Goal: Task Accomplishment & Management: Manage account settings

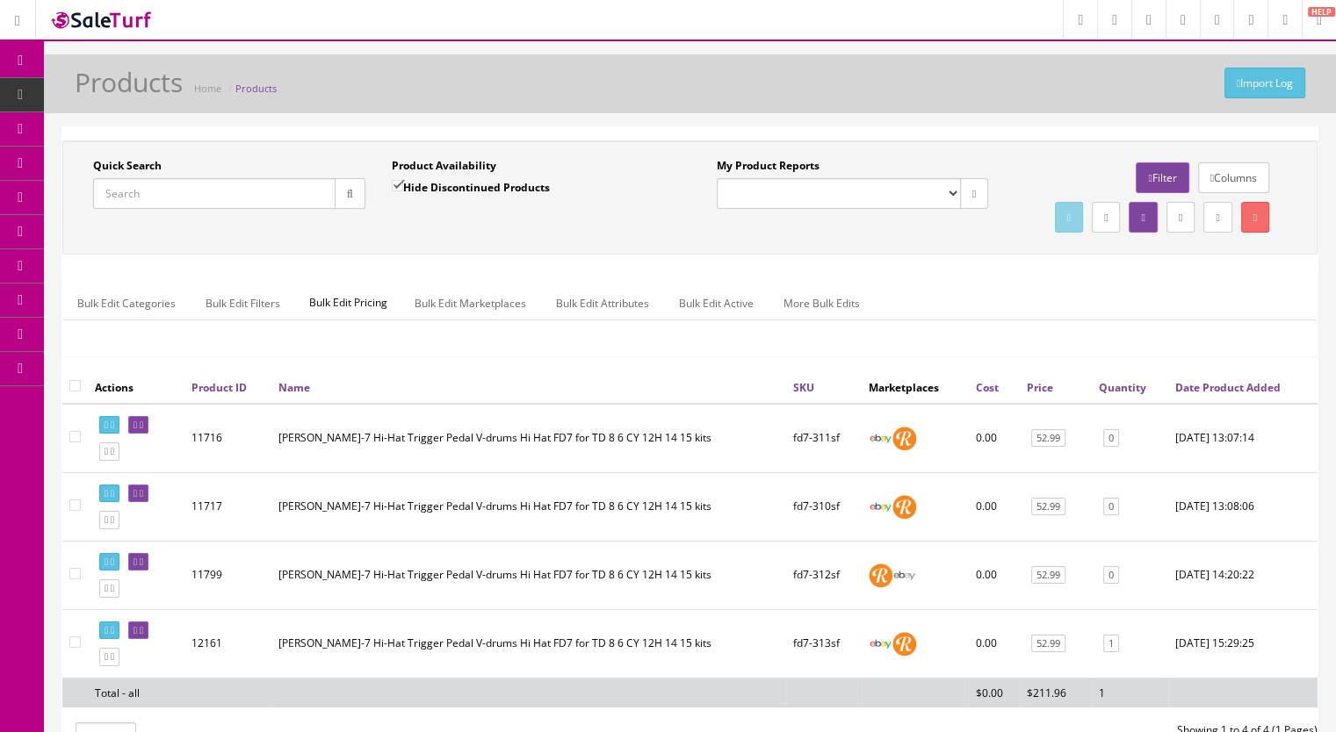
click at [141, 191] on input "Quick Search" at bounding box center [214, 193] width 242 height 31
paste input "MDYStandardCymbalMount-6d"
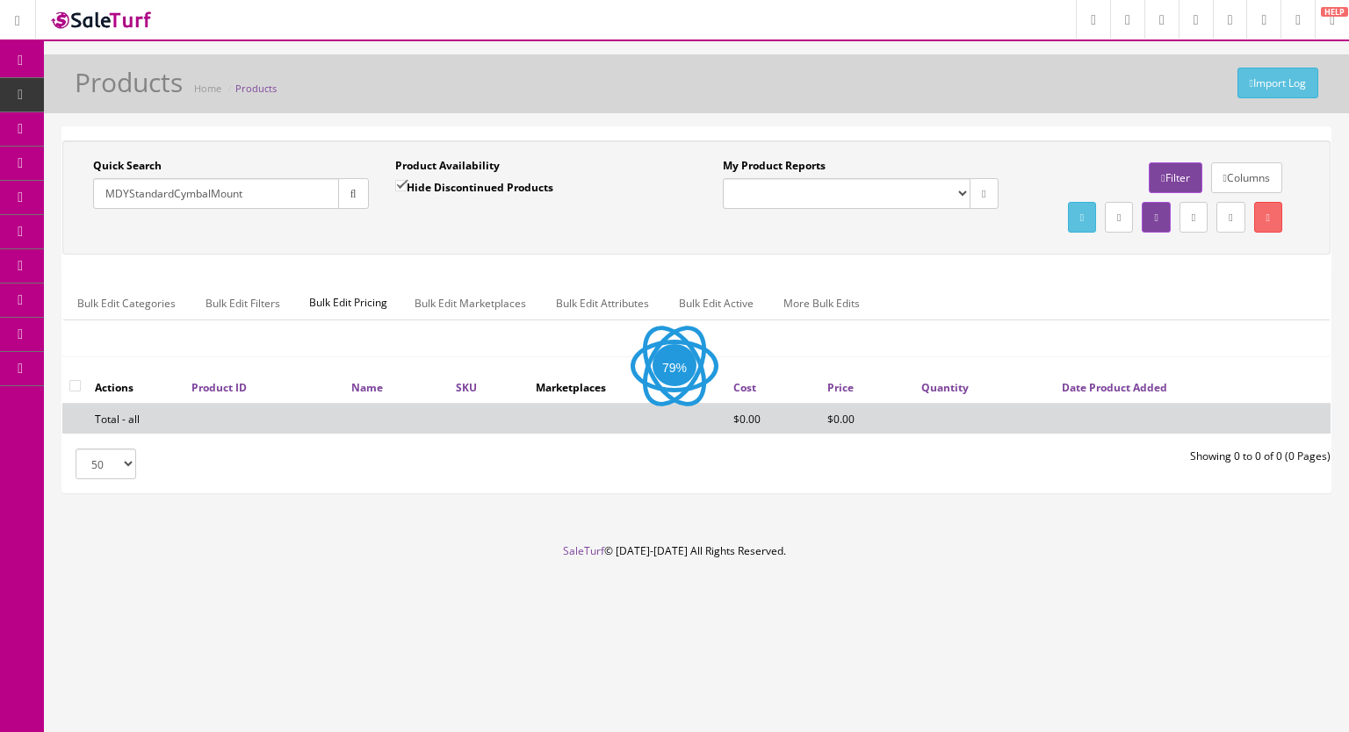
type input "MDYStandardCymbalMount"
click at [400, 183] on input "Hide Discontinued Products" at bounding box center [400, 185] width 11 height 11
checkbox input "false"
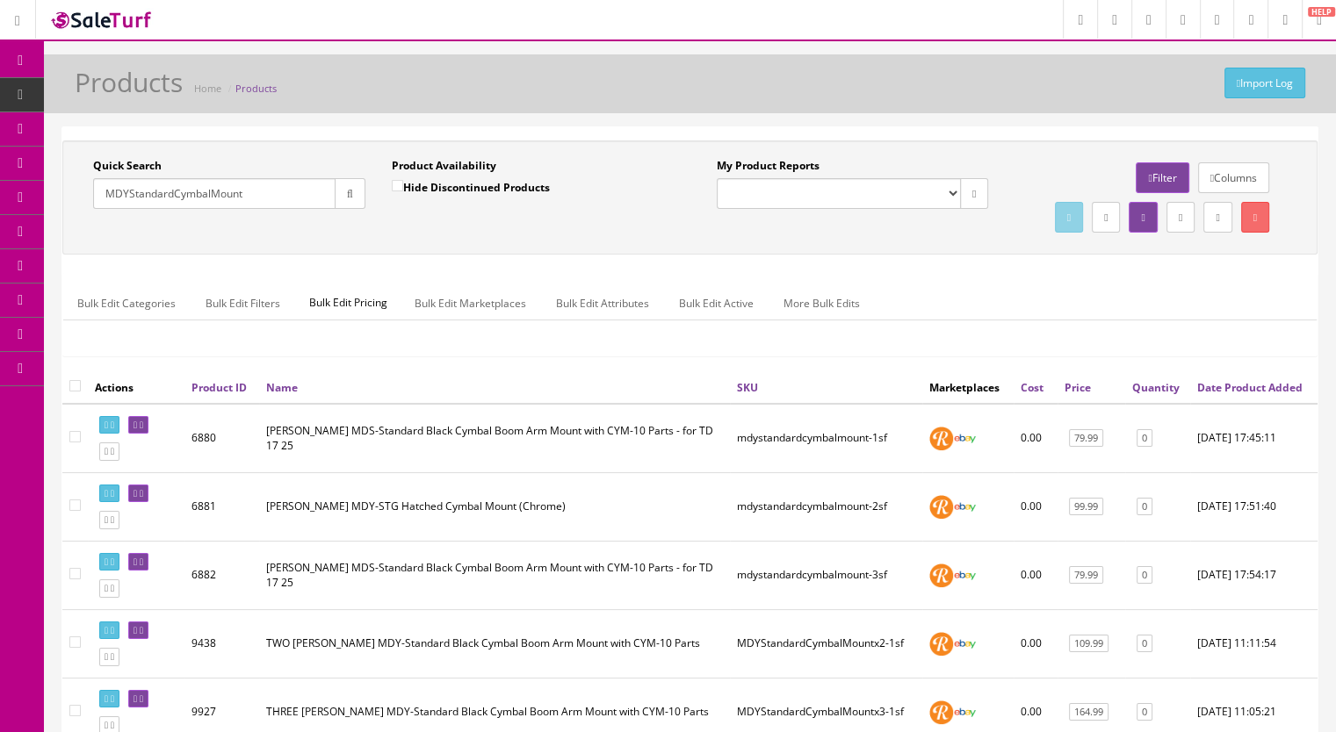
click at [253, 200] on input "MDYStandardCymbalMount" at bounding box center [214, 193] width 242 height 31
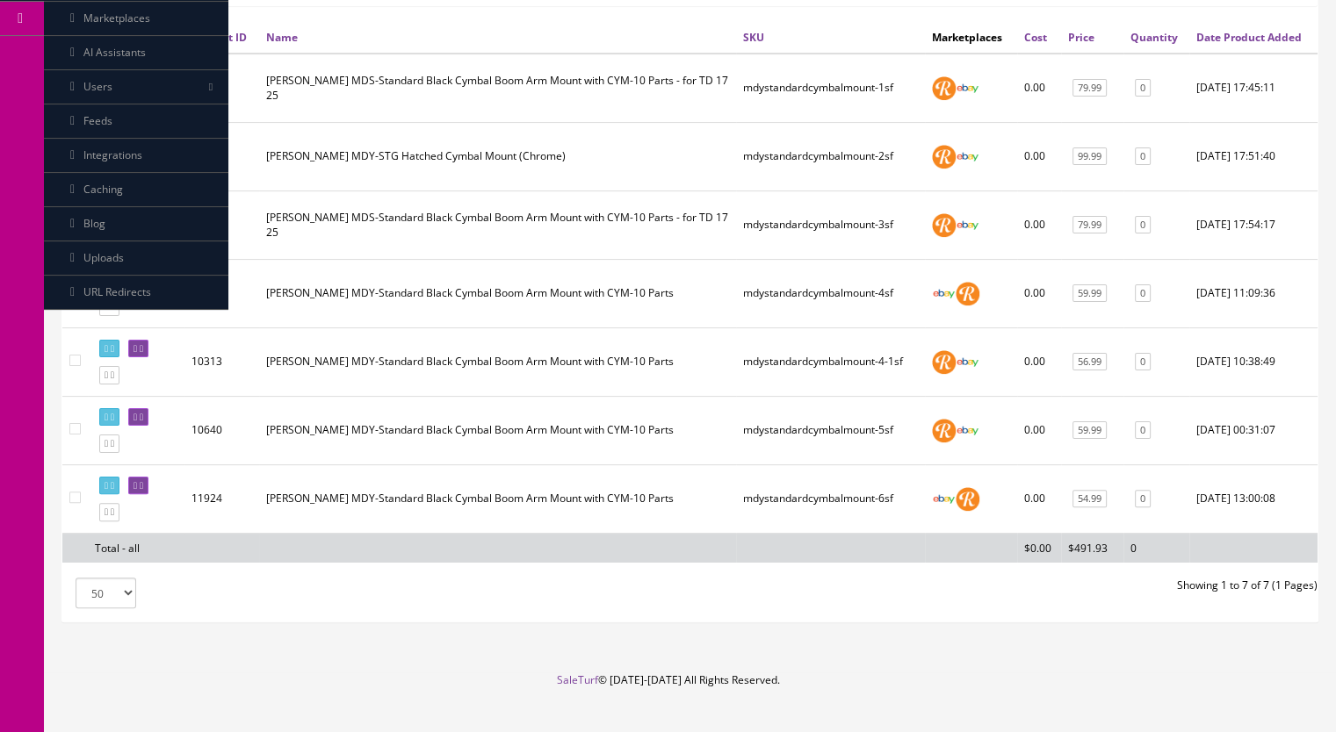
scroll to position [351, 0]
type input "MDYStandardCymbalMount-"
click at [143, 490] on icon at bounding box center [142, 485] width 4 height 10
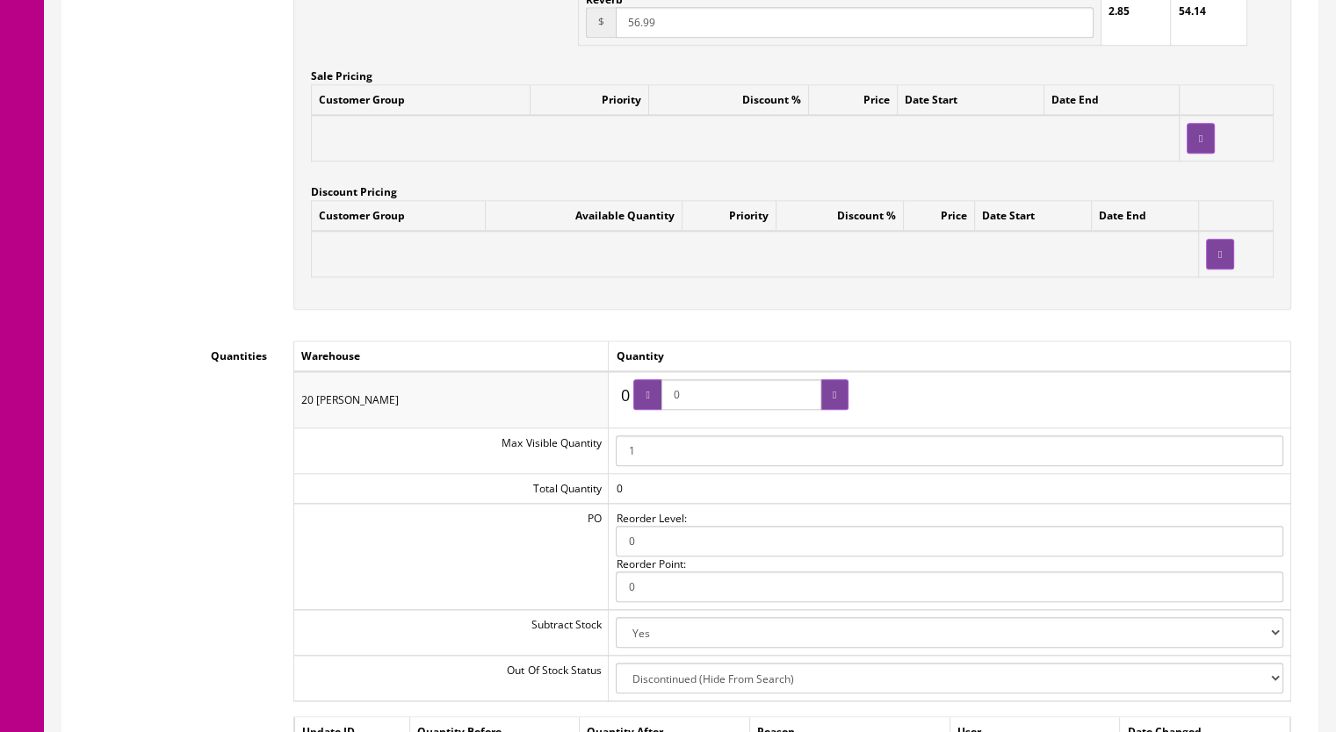
scroll to position [1756, 0]
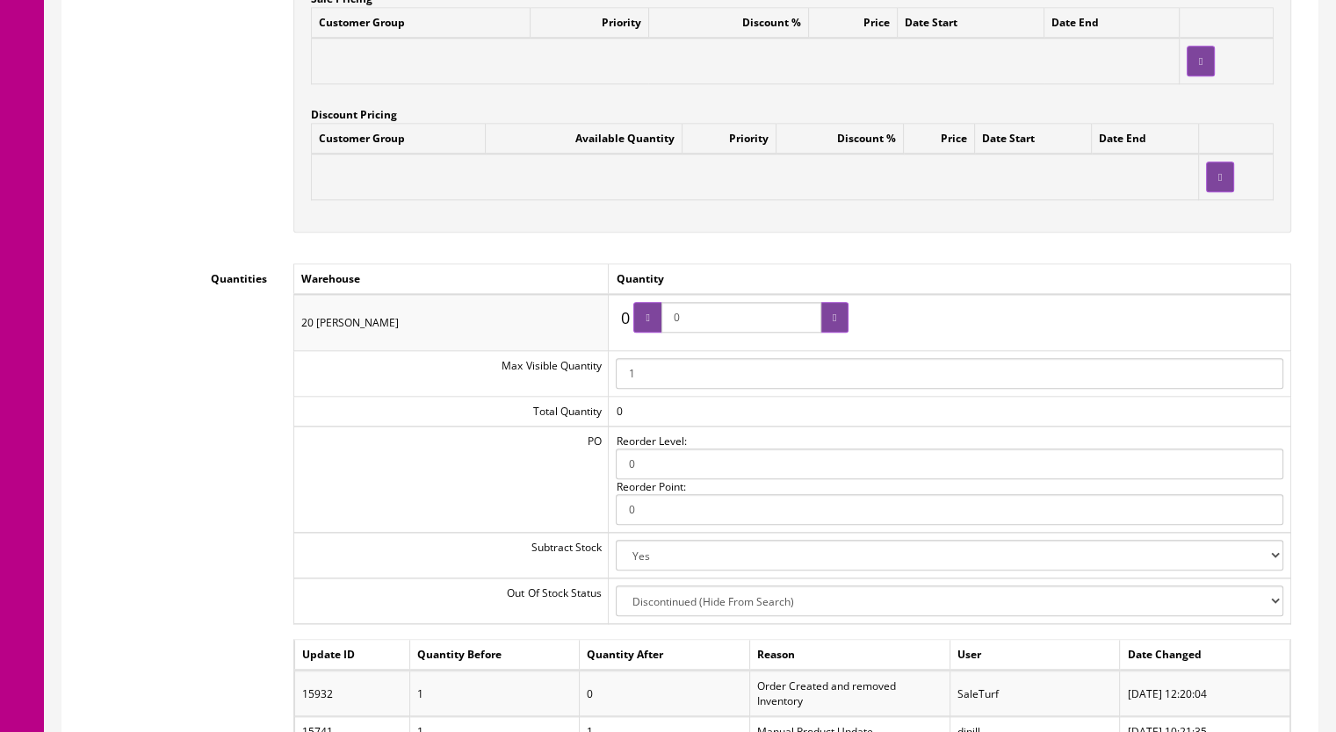
drag, startPoint x: 707, startPoint y: 321, endPoint x: 664, endPoint y: 321, distance: 43.0
click at [664, 323] on span "0" at bounding box center [740, 317] width 215 height 31
type input "3"
click at [833, 323] on icon at bounding box center [835, 318] width 4 height 11
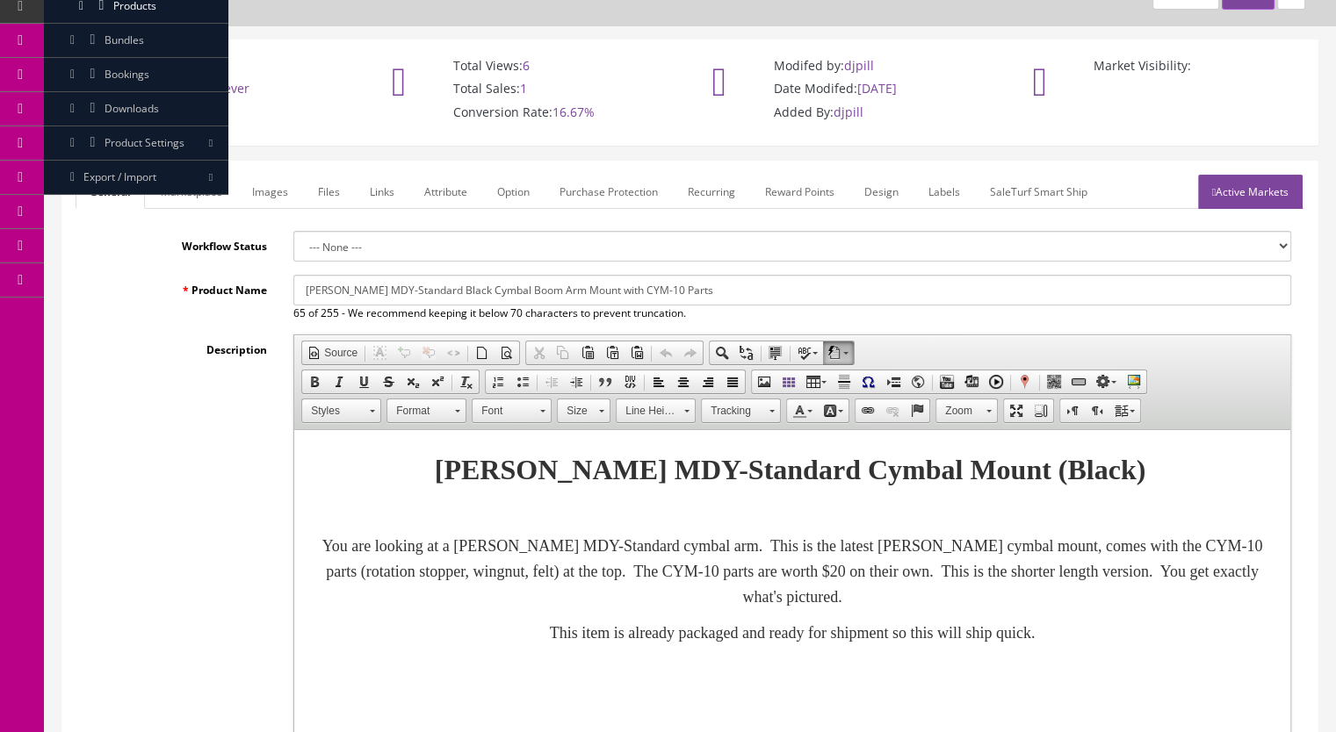
scroll to position [88, 0]
click at [278, 197] on link "Images" at bounding box center [270, 193] width 64 height 34
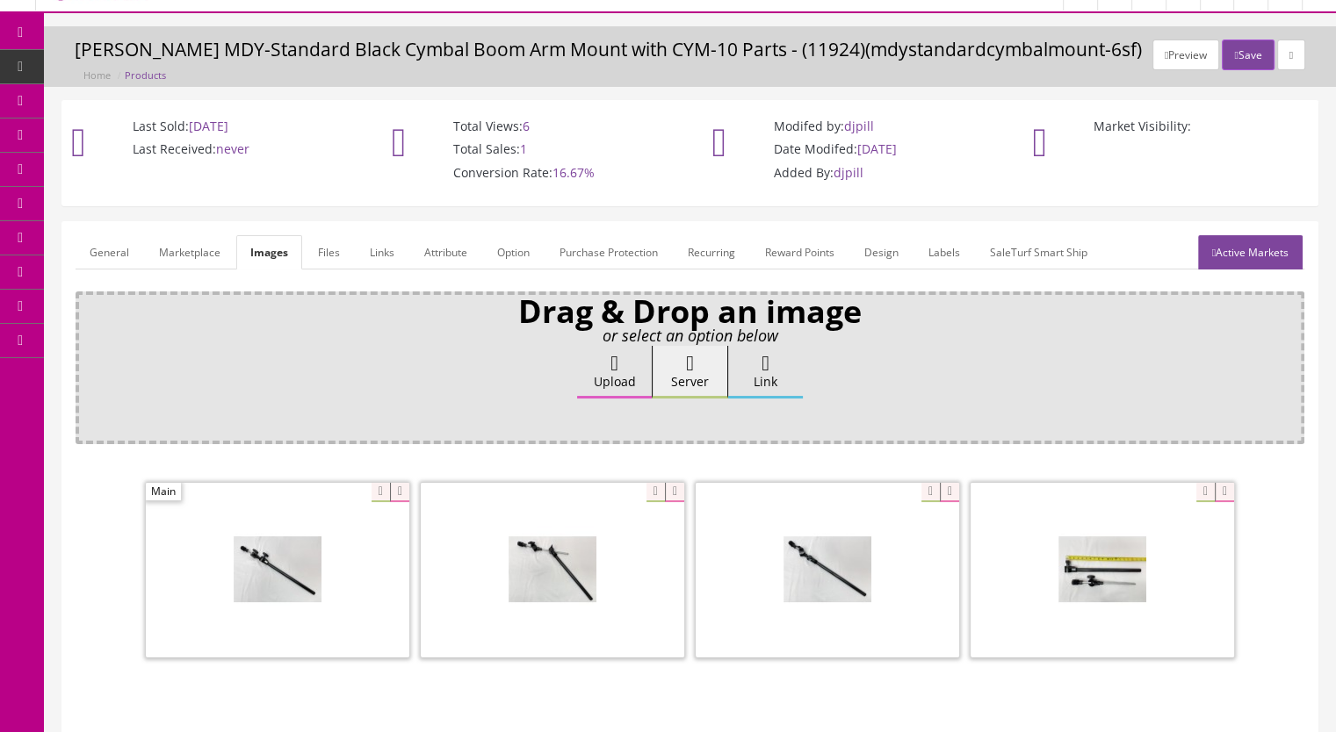
scroll to position [0, 0]
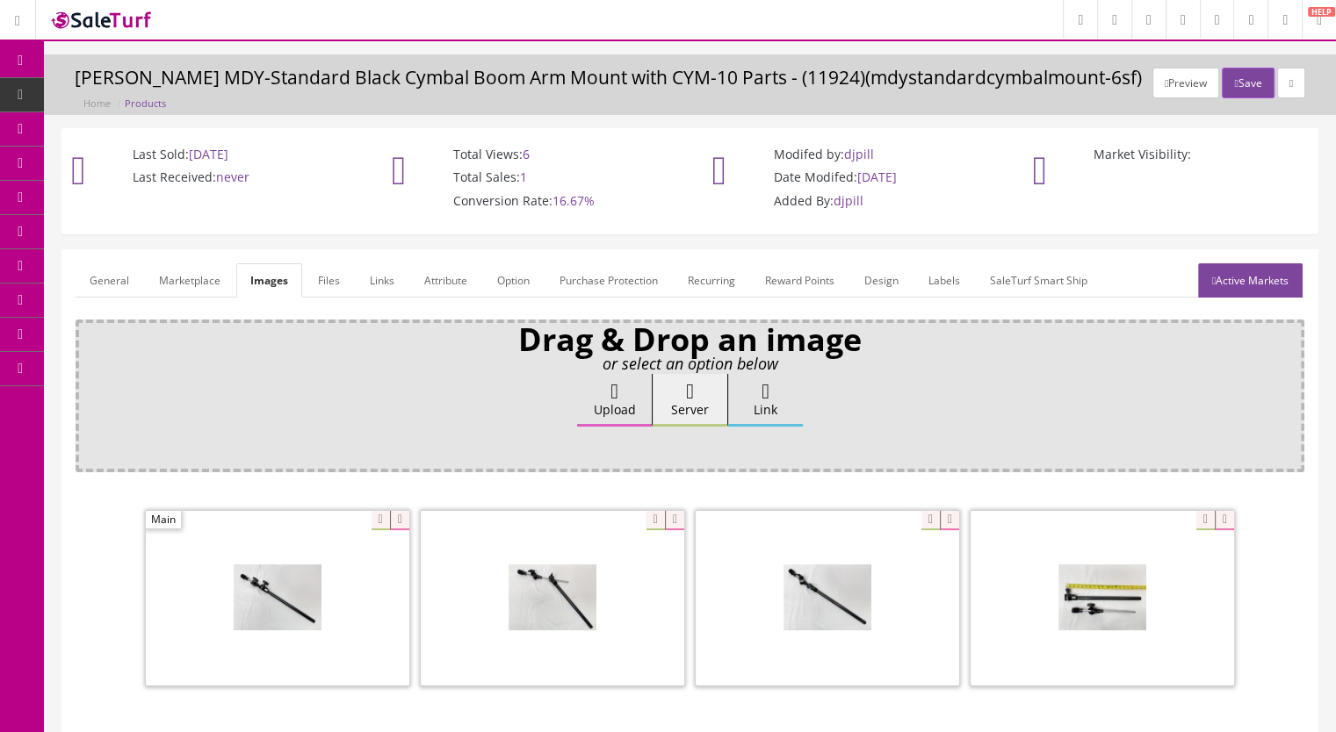
click at [1239, 62] on div "Preview Save Roland MDY-Standard Black Cymbal Boom Arm Mount with CYM-10 Parts …" at bounding box center [690, 84] width 1292 height 61
drag, startPoint x: 1241, startPoint y: 74, endPoint x: 1226, endPoint y: 90, distance: 21.7
click at [1241, 75] on button "Save" at bounding box center [1248, 83] width 52 height 31
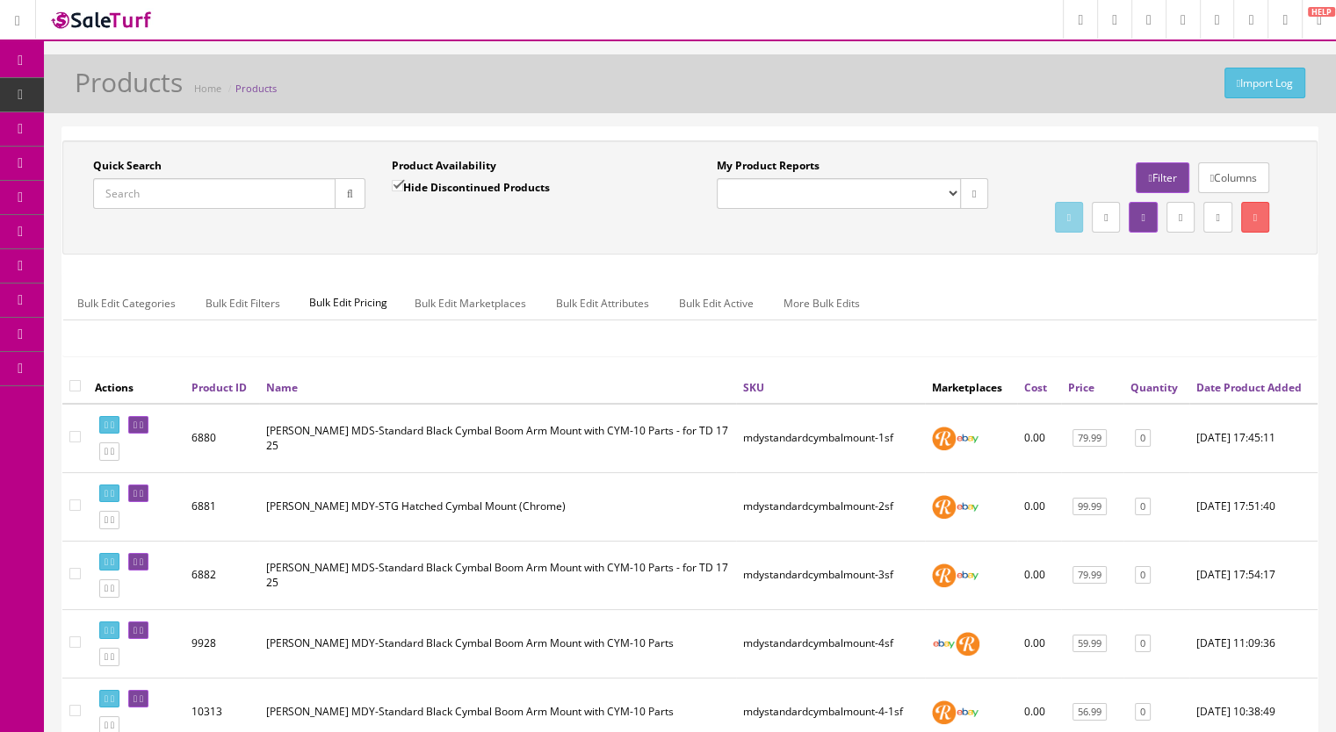
drag, startPoint x: 89, startPoint y: 94, endPoint x: 95, endPoint y: 86, distance: 10.0
click at [90, 94] on link "Products" at bounding box center [136, 95] width 184 height 34
